Goal: Transaction & Acquisition: Purchase product/service

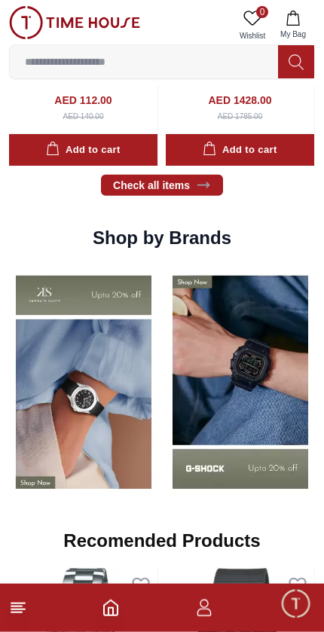
scroll to position [1339, 0]
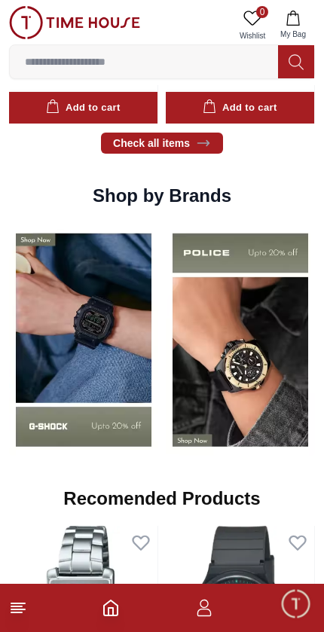
click at [14, 611] on icon at bounding box center [18, 608] width 18 height 18
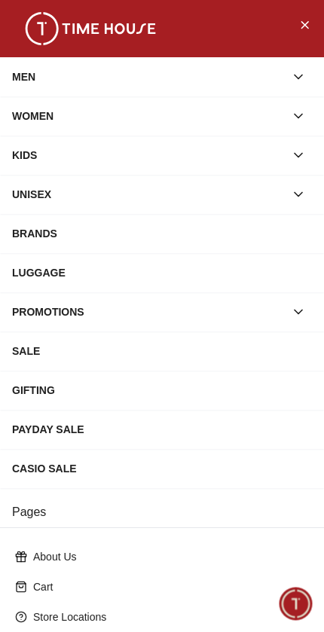
click at [265, 72] on div "MEN" at bounding box center [148, 76] width 273 height 27
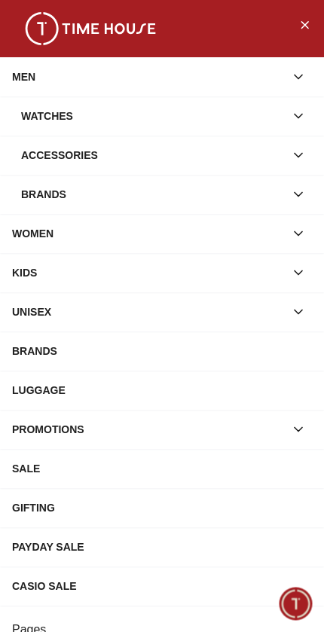
click at [66, 112] on div "Watches" at bounding box center [153, 116] width 264 height 27
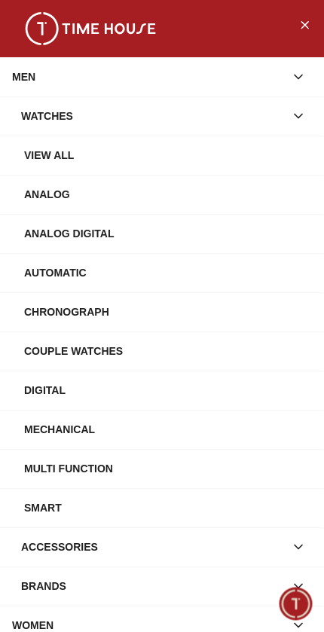
click at [75, 155] on div "View All" at bounding box center [168, 155] width 288 height 27
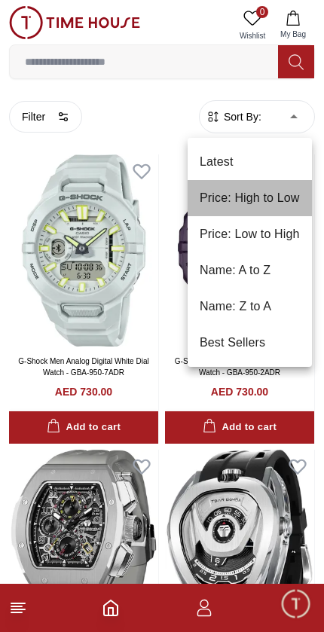
click at [281, 202] on li "Price: High to Low" at bounding box center [250, 198] width 124 height 36
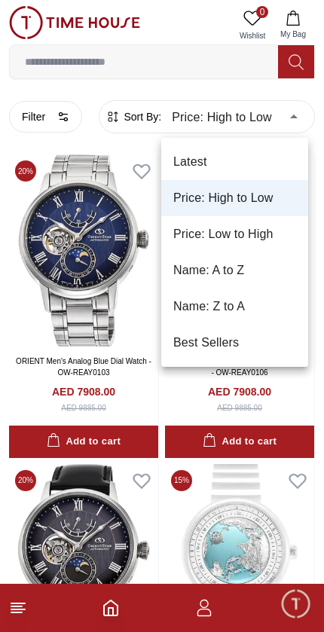
click at [263, 235] on li "Price: Low to High" at bounding box center [234, 234] width 147 height 36
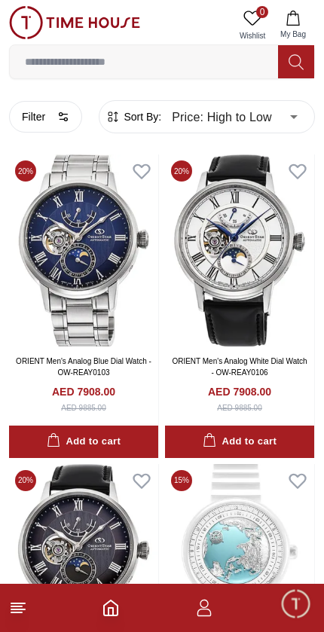
type input "*"
